Goal: Find specific page/section: Find specific page/section

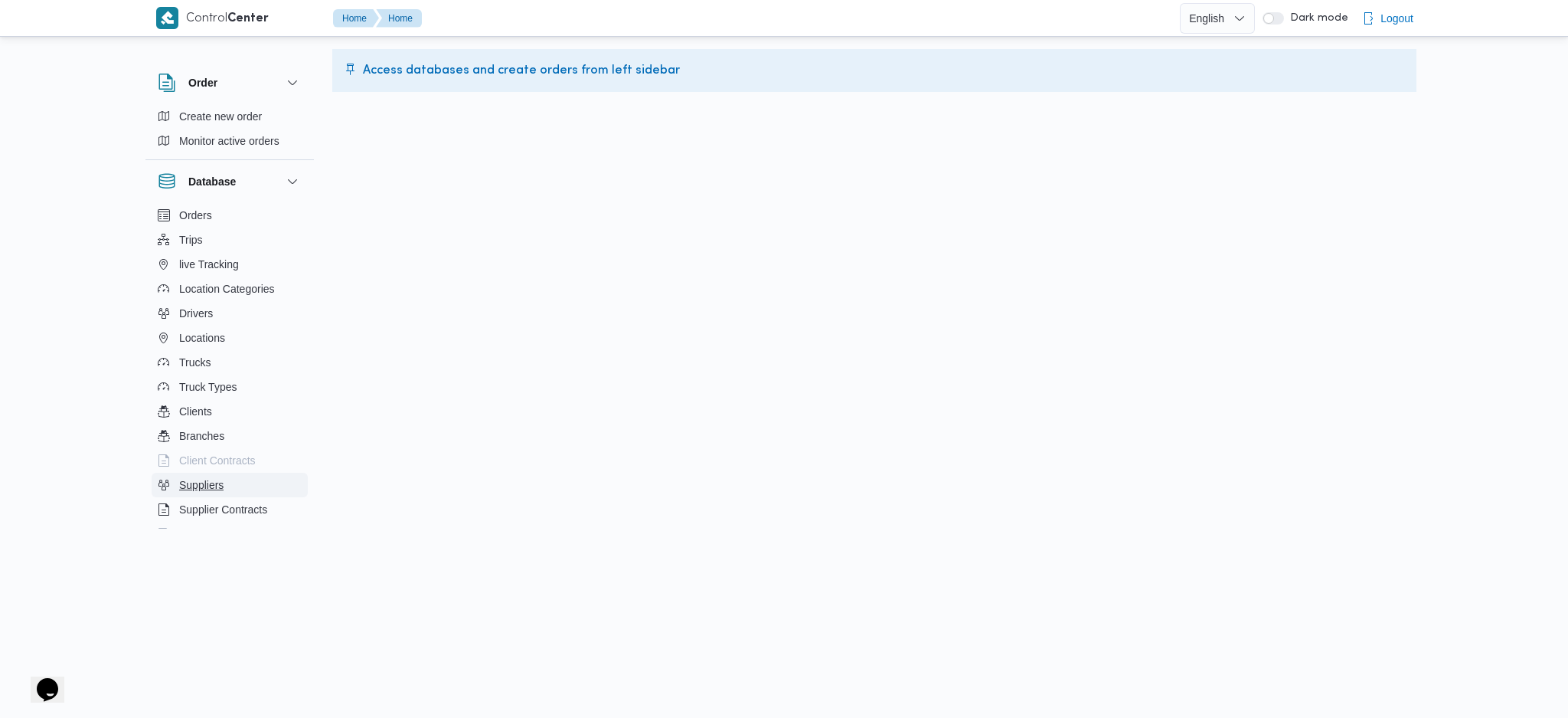
click at [222, 478] on span "Suppliers" at bounding box center [201, 485] width 44 height 19
drag, startPoint x: 254, startPoint y: 225, endPoint x: 261, endPoint y: 245, distance: 21.2
click at [261, 245] on ul "Orders Trips live Tracking Location Categories Drivers Locations Trucks Truck T…" at bounding box center [229, 448] width 156 height 490
click at [261, 245] on button "Trips" at bounding box center [229, 239] width 156 height 25
